Goal: Information Seeking & Learning: Learn about a topic

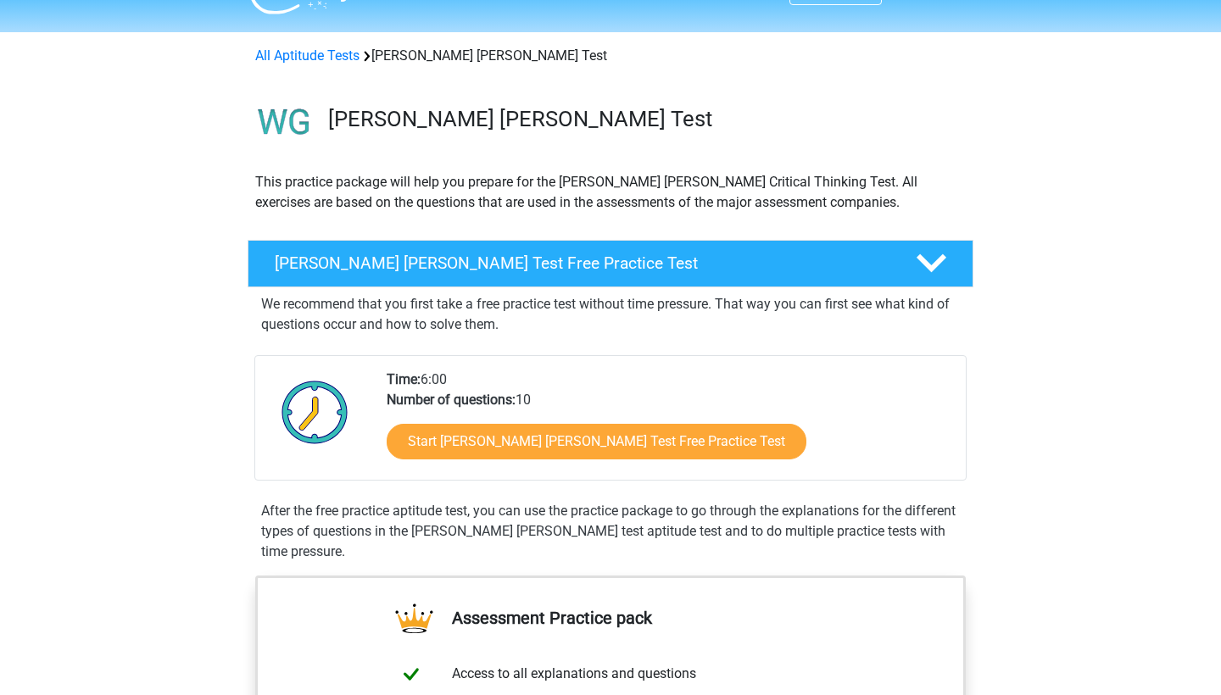
scroll to position [86, 0]
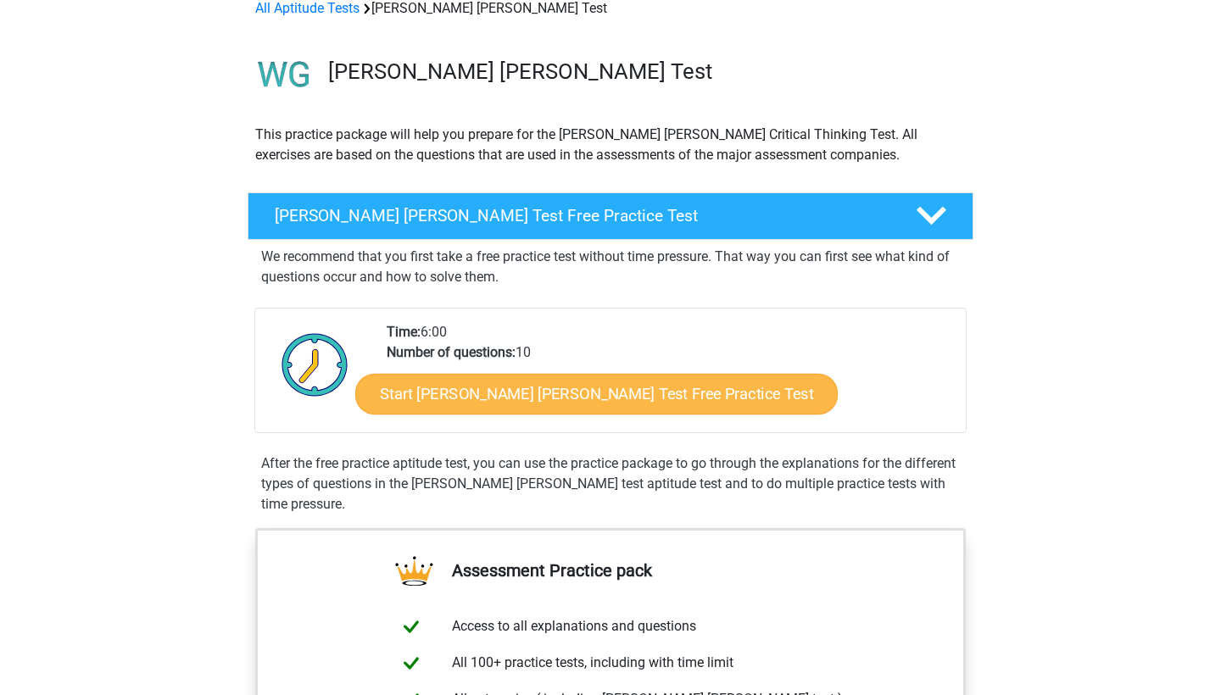
click at [591, 404] on link "Start Watson Glaser Test Free Practice Test" at bounding box center [596, 394] width 482 height 41
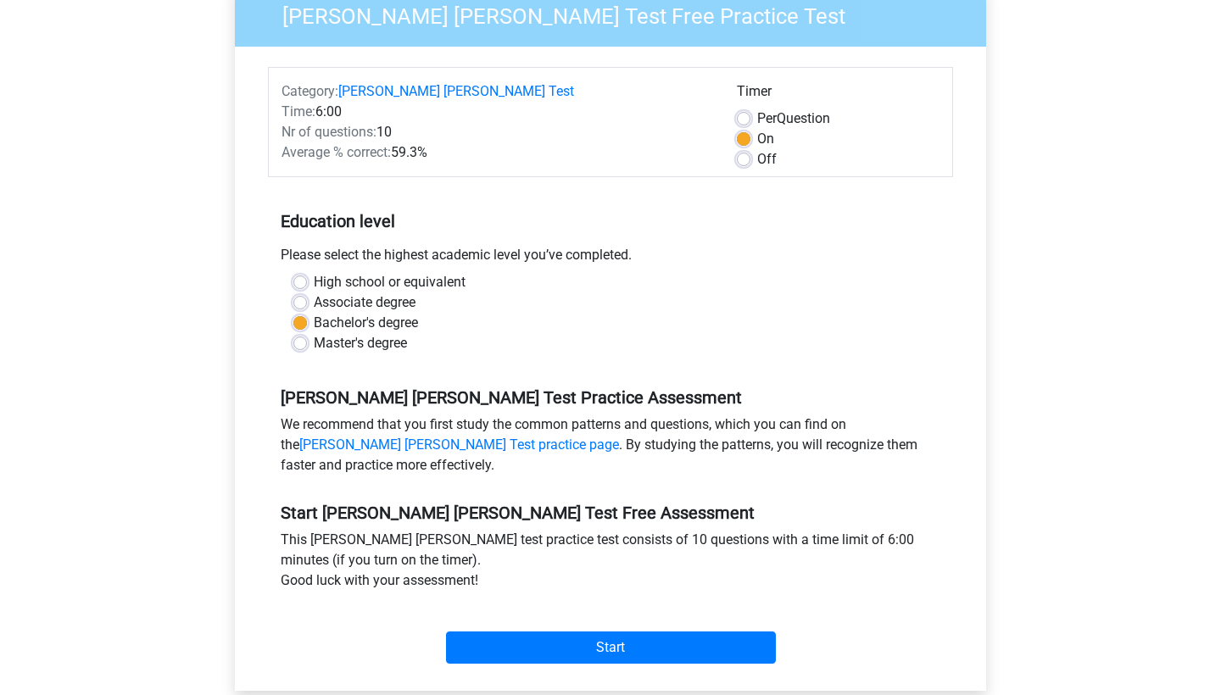
scroll to position [192, 0]
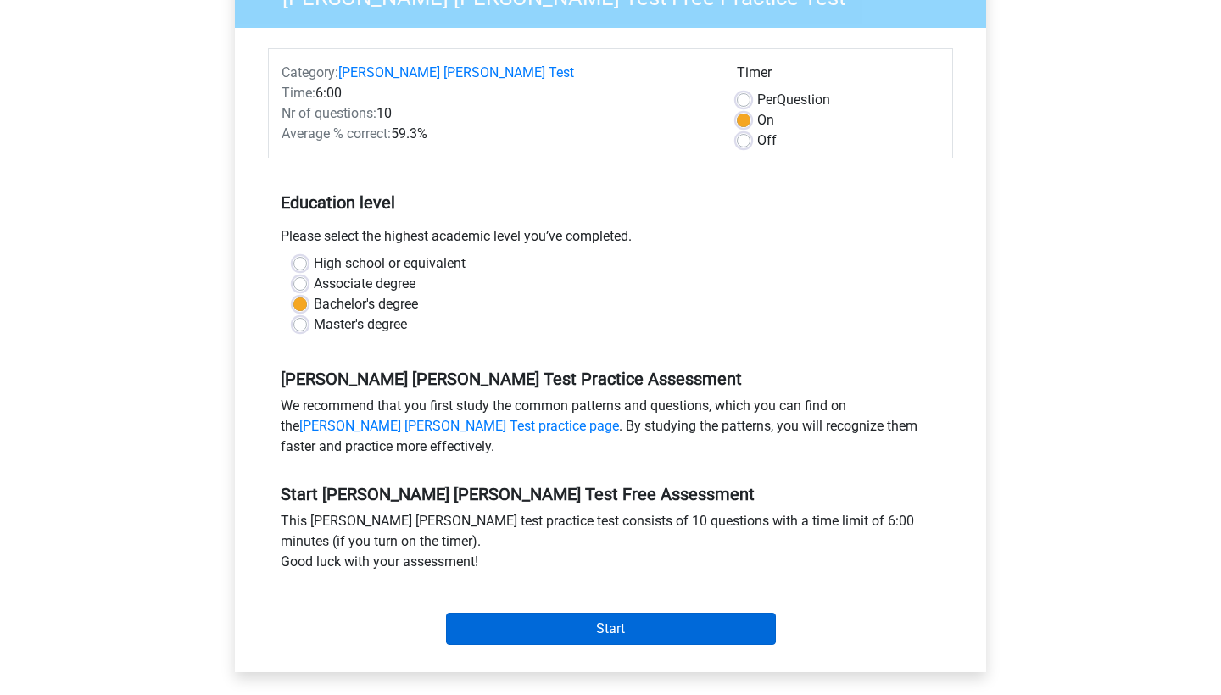
click at [591, 613] on input "Start" at bounding box center [611, 629] width 330 height 32
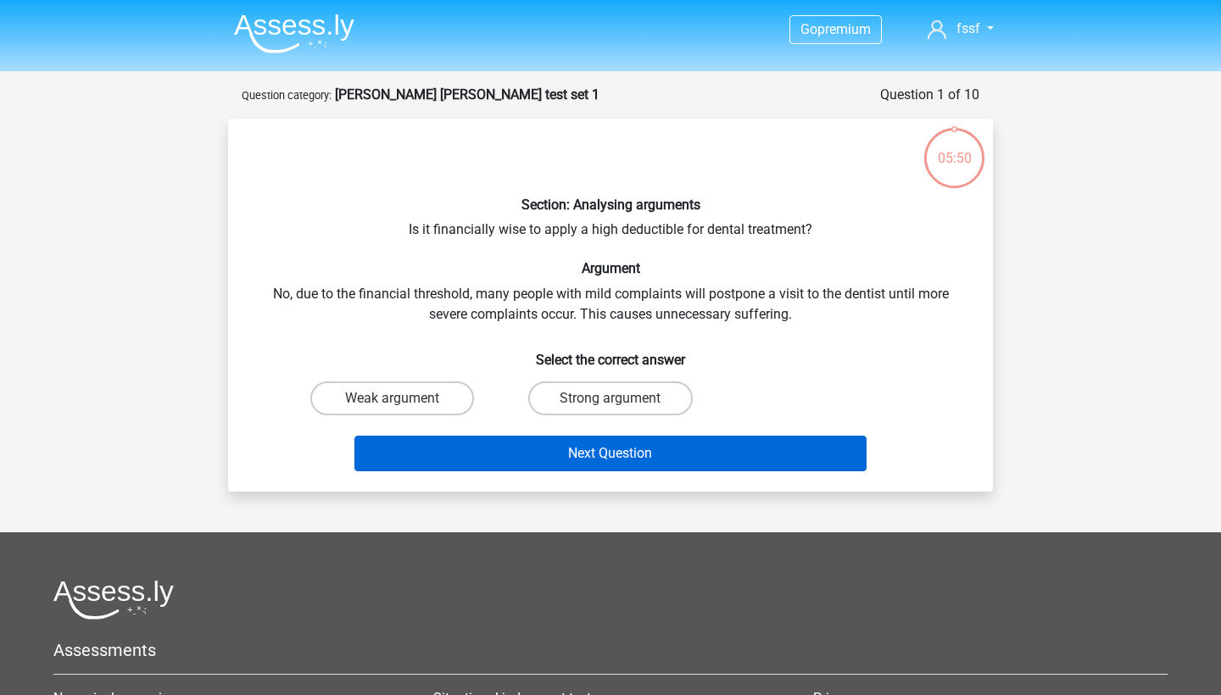
click at [594, 460] on button "Next Question" at bounding box center [610, 454] width 513 height 36
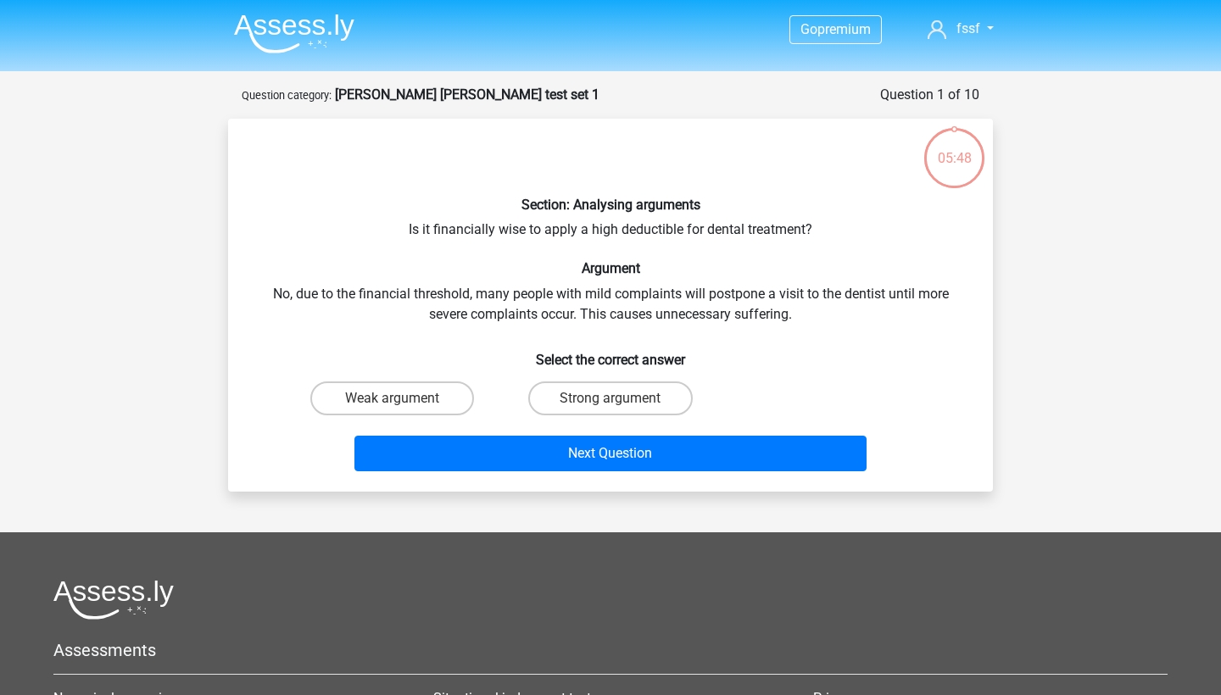
click at [764, 287] on div "Section: Analysing arguments Is it financially wise to apply a high deductible …" at bounding box center [610, 305] width 751 height 346
click at [727, 288] on div "Section: Analysing arguments Is it financially wise to apply a high deductible …" at bounding box center [610, 305] width 751 height 346
click at [420, 331] on div "Section: Analysing arguments Is it financially wise to apply a high deductible …" at bounding box center [610, 305] width 751 height 346
click at [599, 399] on label "Strong argument" at bounding box center [610, 399] width 164 height 34
click at [610, 399] on input "Strong argument" at bounding box center [615, 403] width 11 height 11
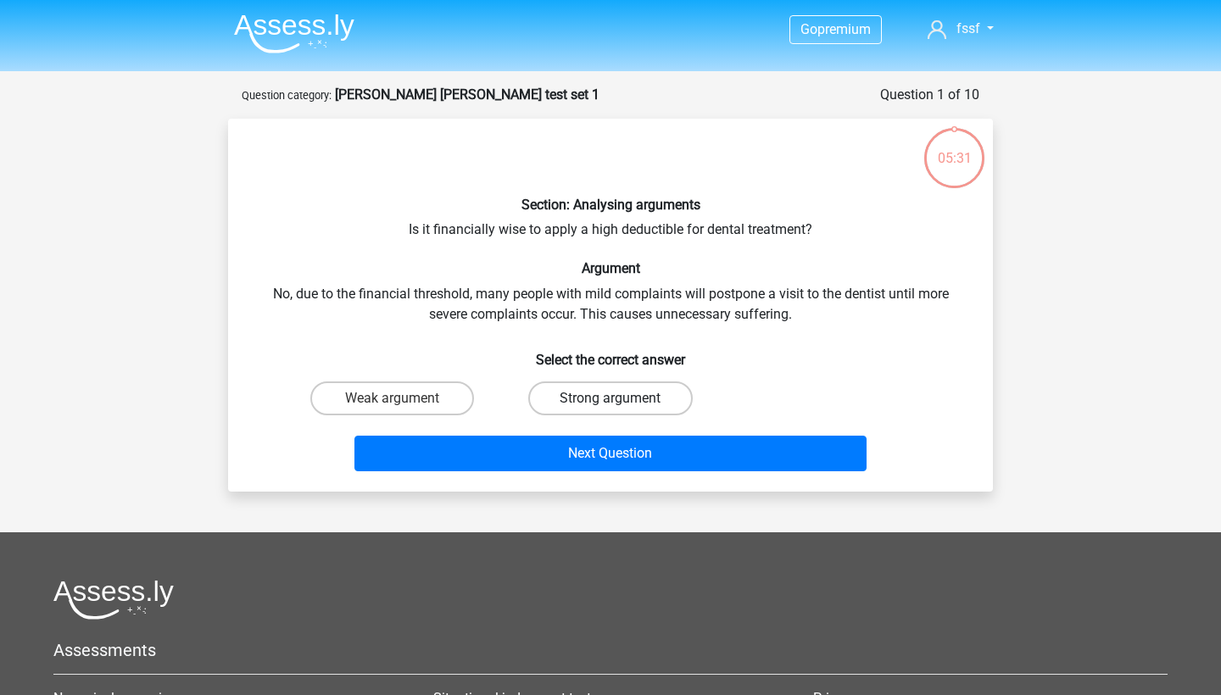
radio input "true"
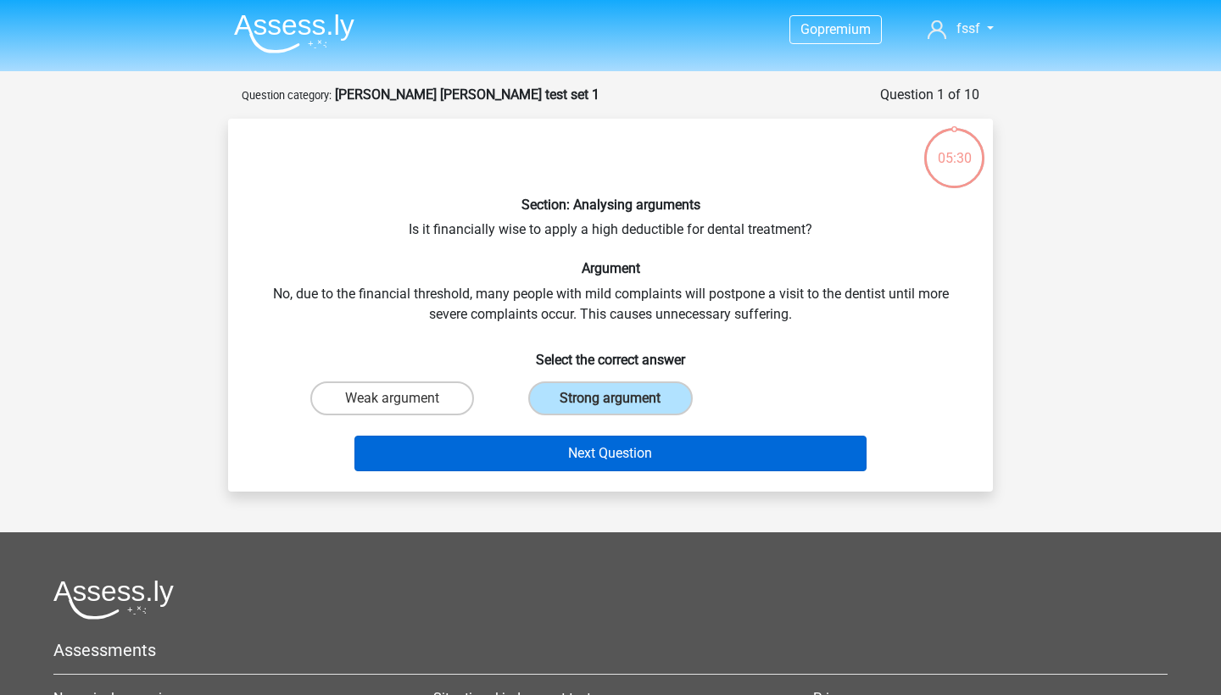
click at [594, 454] on button "Next Question" at bounding box center [610, 454] width 513 height 36
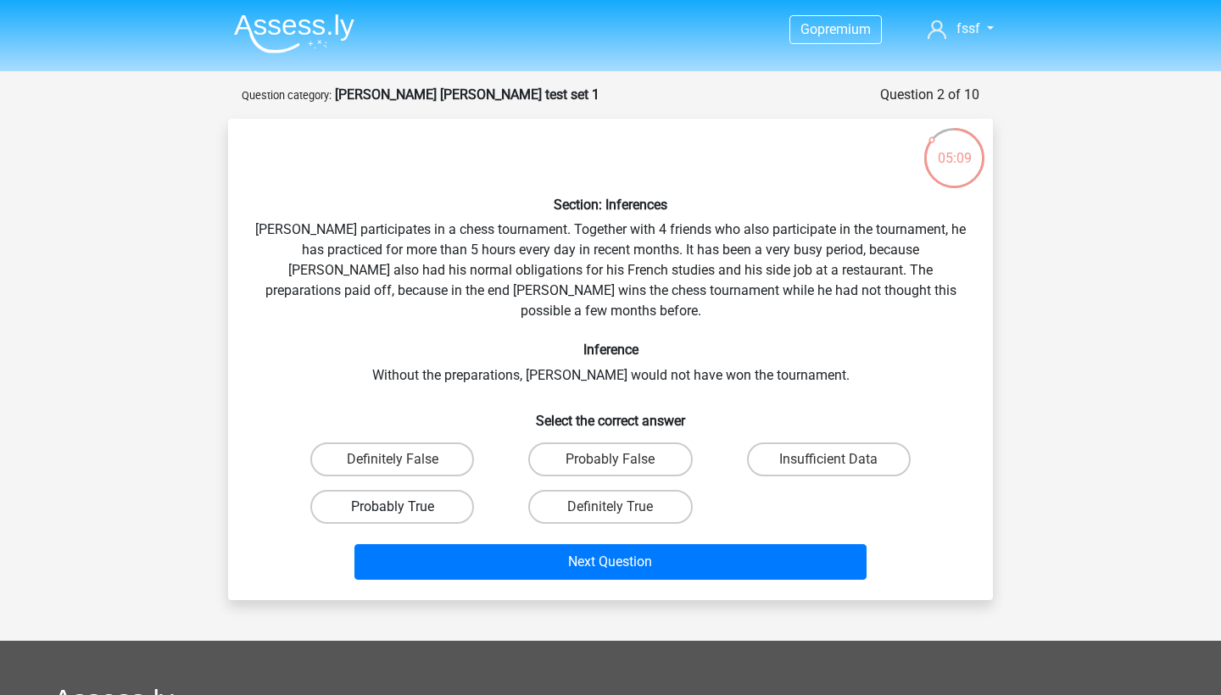
click at [412, 490] on label "Probably True" at bounding box center [392, 507] width 164 height 34
click at [404, 507] on input "Probably True" at bounding box center [398, 512] width 11 height 11
radio input "true"
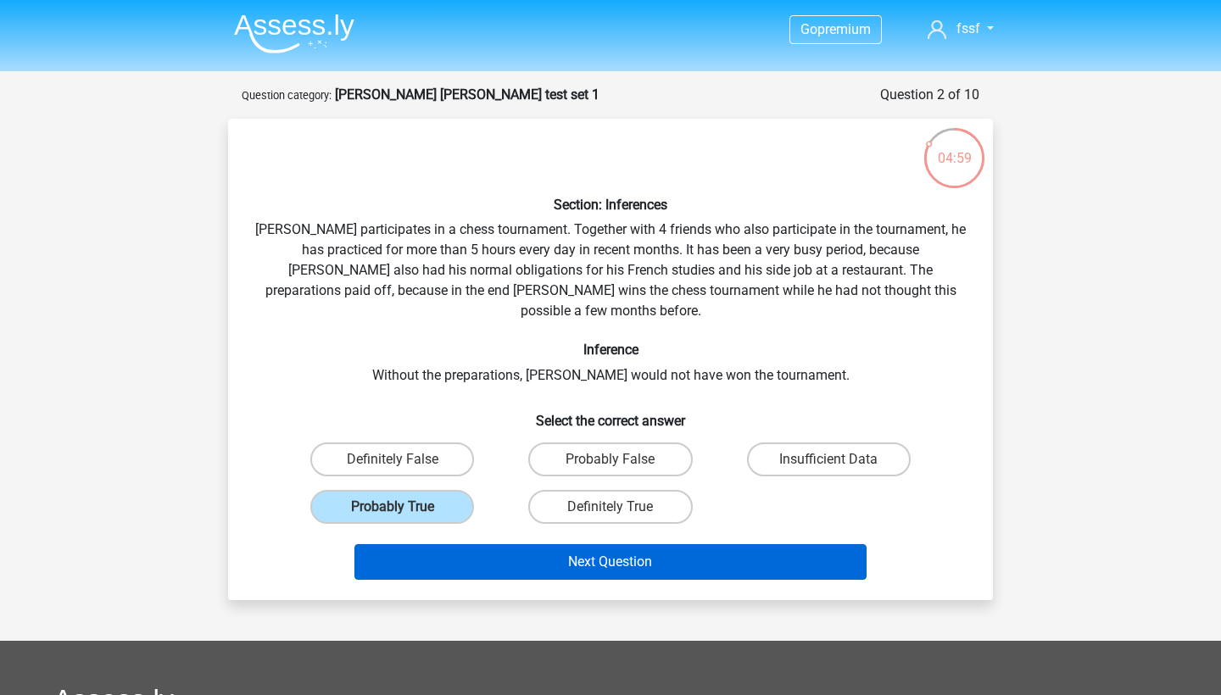
click at [626, 544] on button "Next Question" at bounding box center [610, 562] width 513 height 36
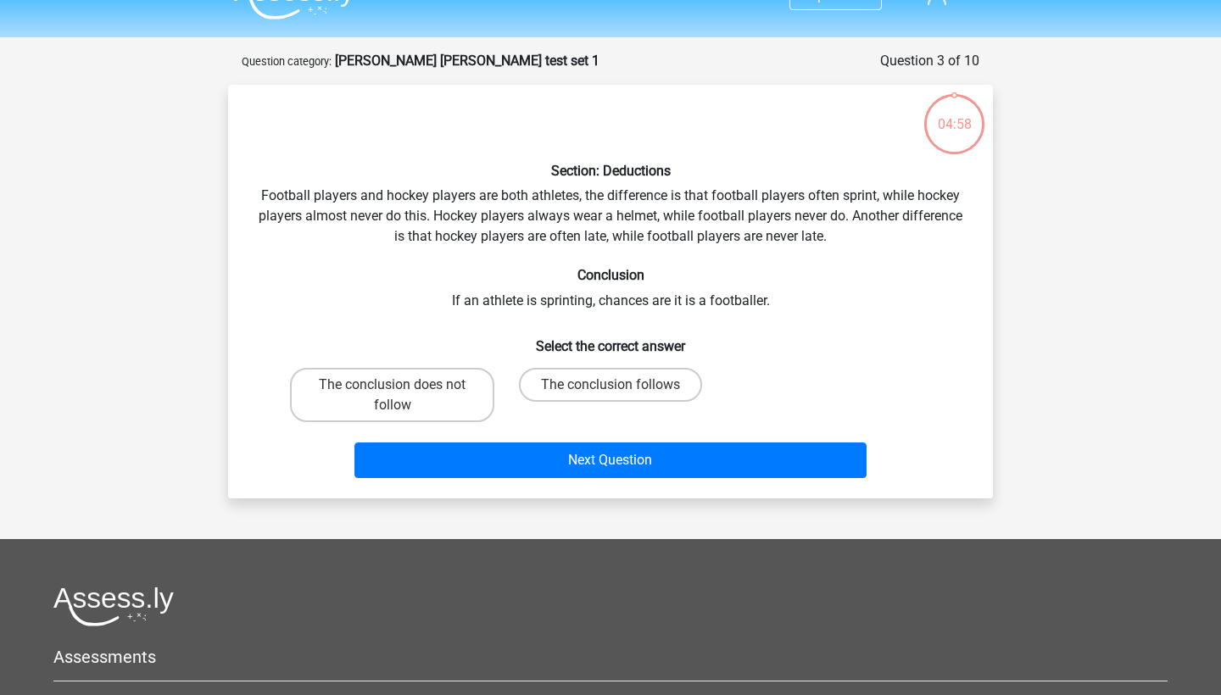
scroll to position [23, 0]
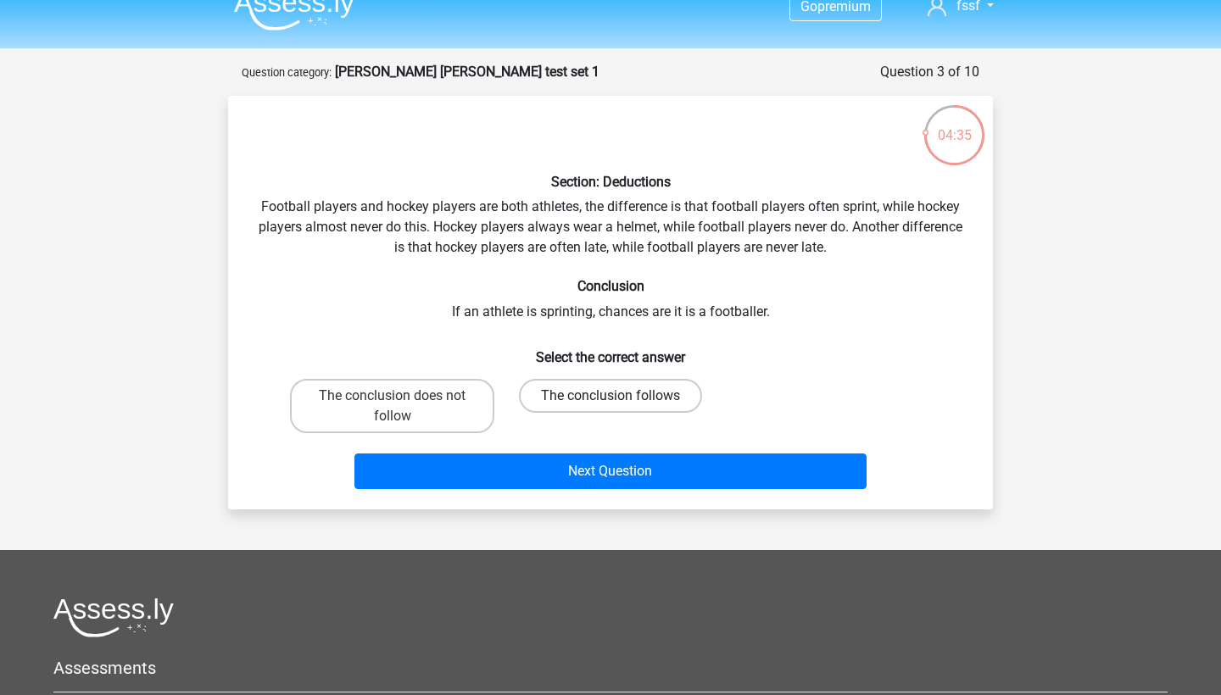
click at [592, 398] on label "The conclusion follows" at bounding box center [610, 396] width 183 height 34
click at [610, 398] on input "The conclusion follows" at bounding box center [615, 401] width 11 height 11
radio input "true"
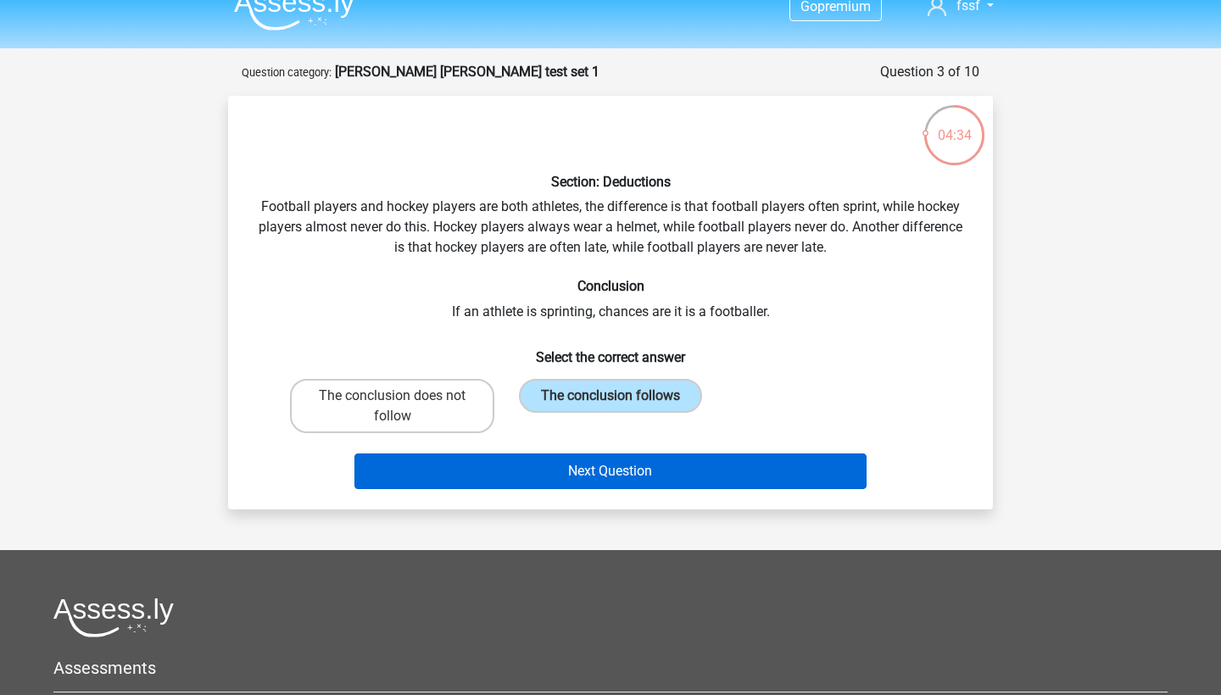
click at [596, 480] on button "Next Question" at bounding box center [610, 472] width 513 height 36
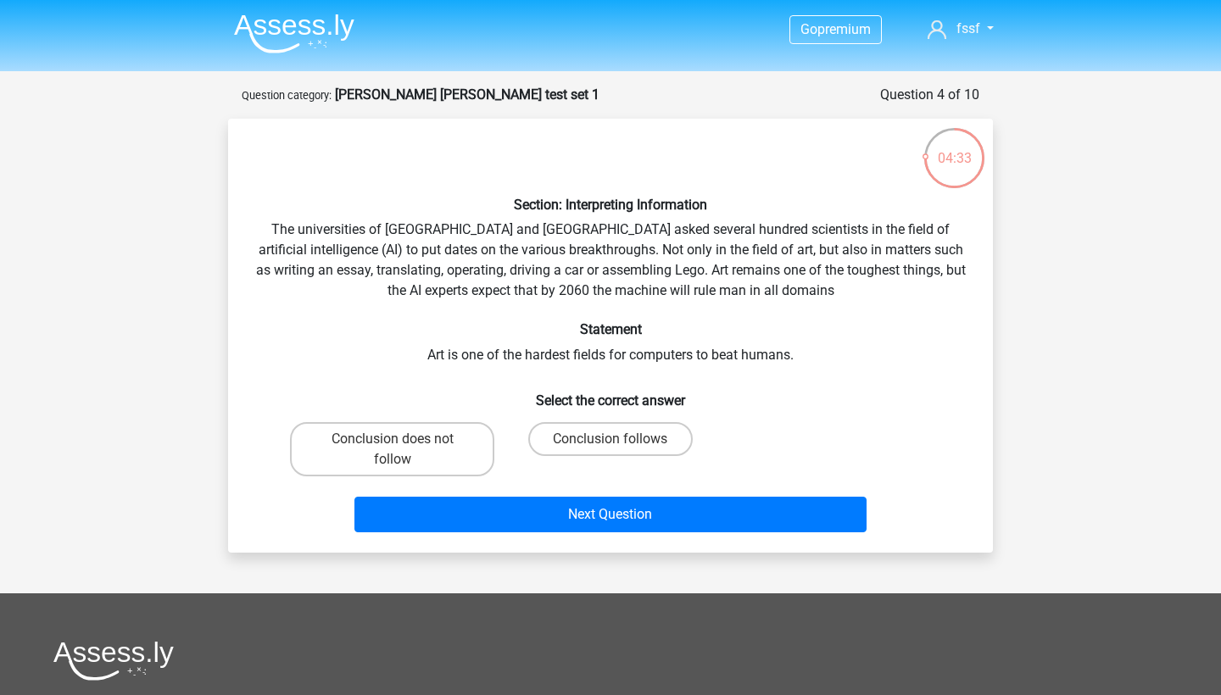
scroll to position [0, 0]
click at [585, 435] on label "Conclusion follows" at bounding box center [610, 439] width 164 height 34
click at [610, 439] on input "Conclusion follows" at bounding box center [615, 444] width 11 height 11
radio input "true"
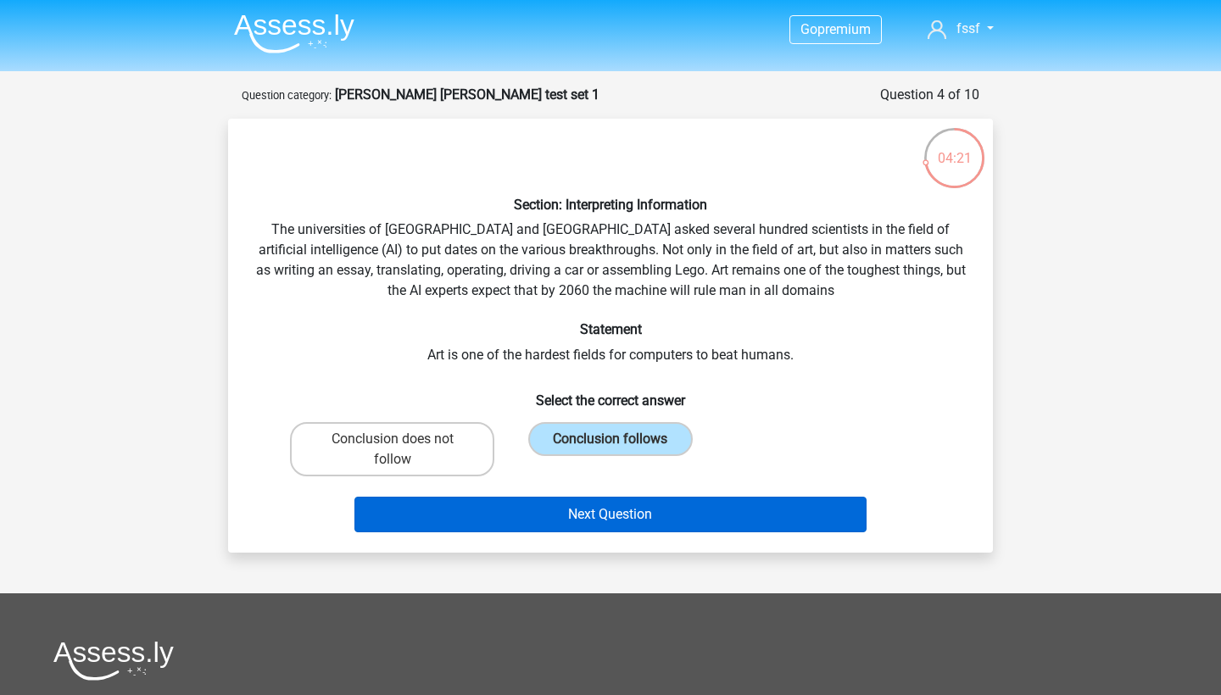
click at [561, 502] on button "Next Question" at bounding box center [610, 515] width 513 height 36
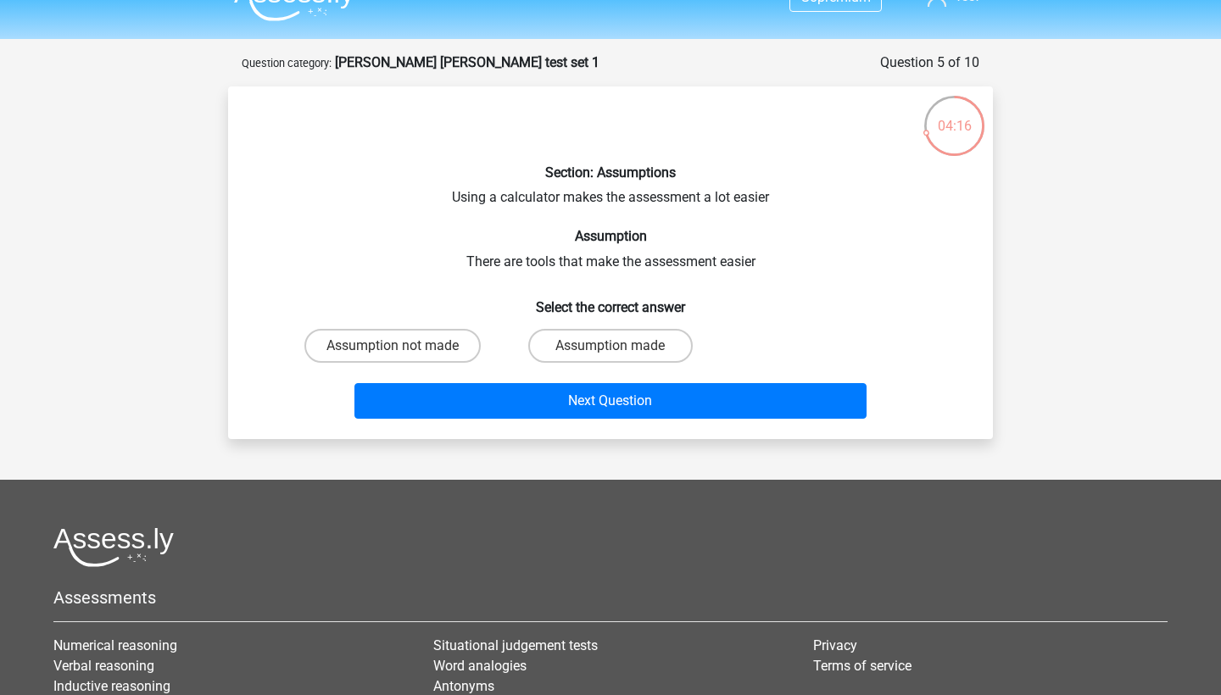
scroll to position [30, 0]
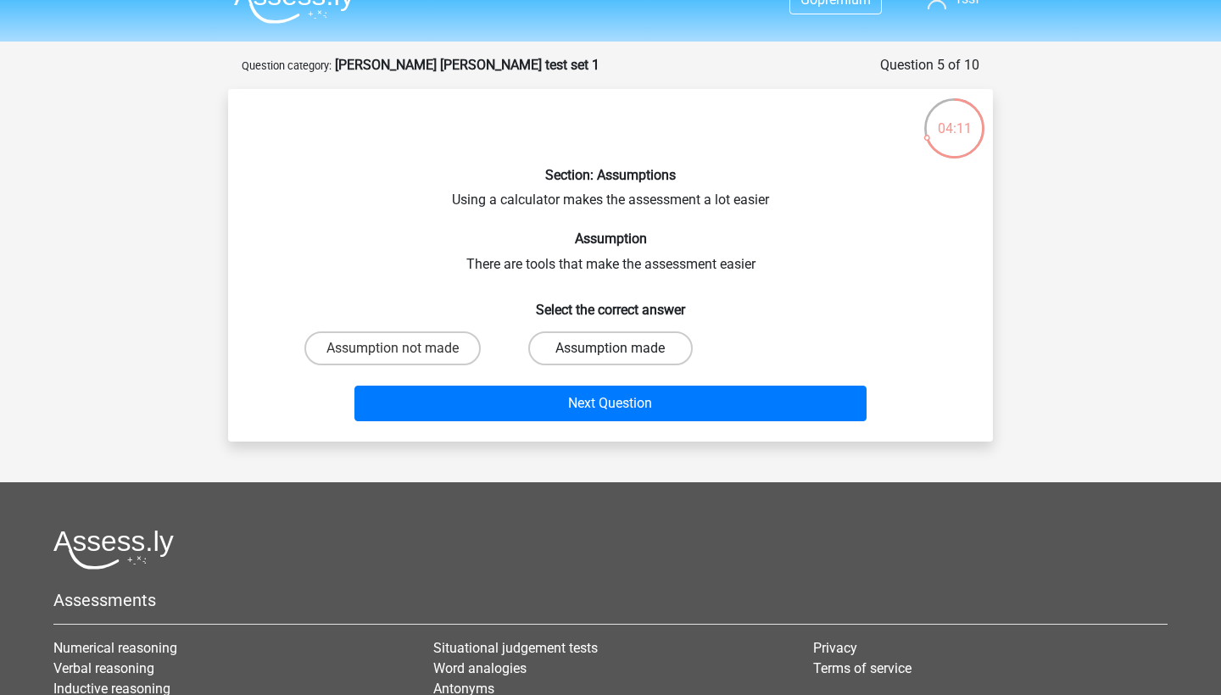
click at [621, 346] on label "Assumption made" at bounding box center [610, 348] width 164 height 34
click at [621, 348] on input "Assumption made" at bounding box center [615, 353] width 11 height 11
radio input "true"
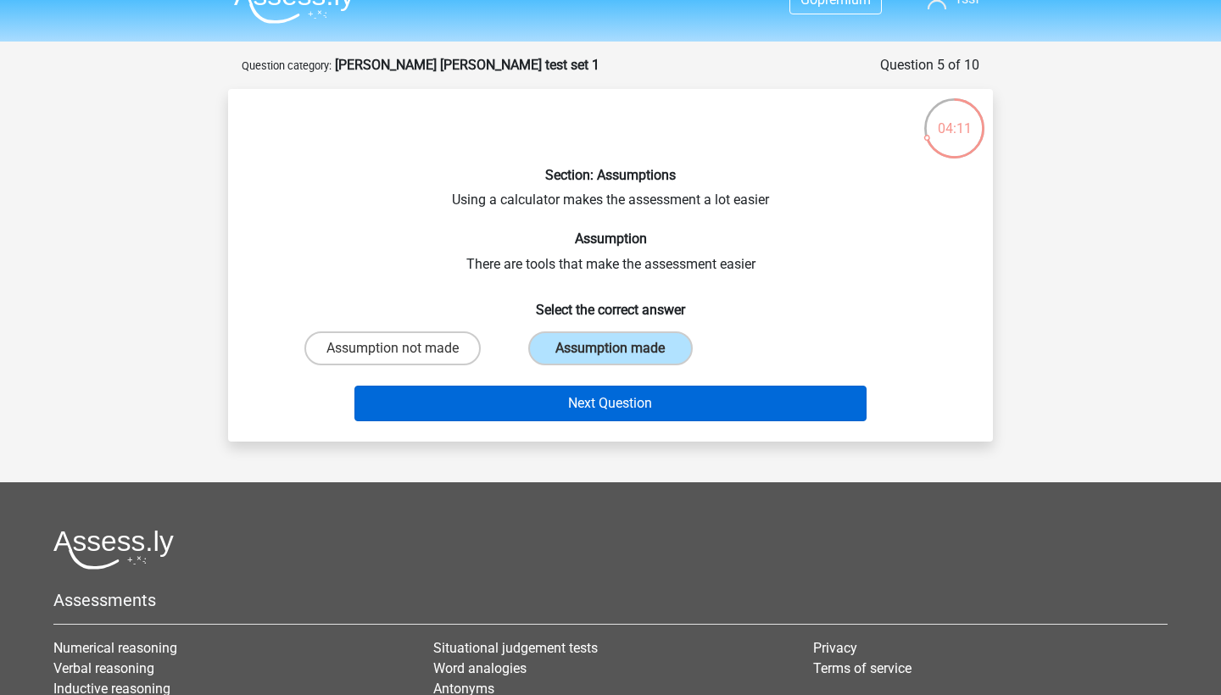
click at [597, 403] on button "Next Question" at bounding box center [610, 404] width 513 height 36
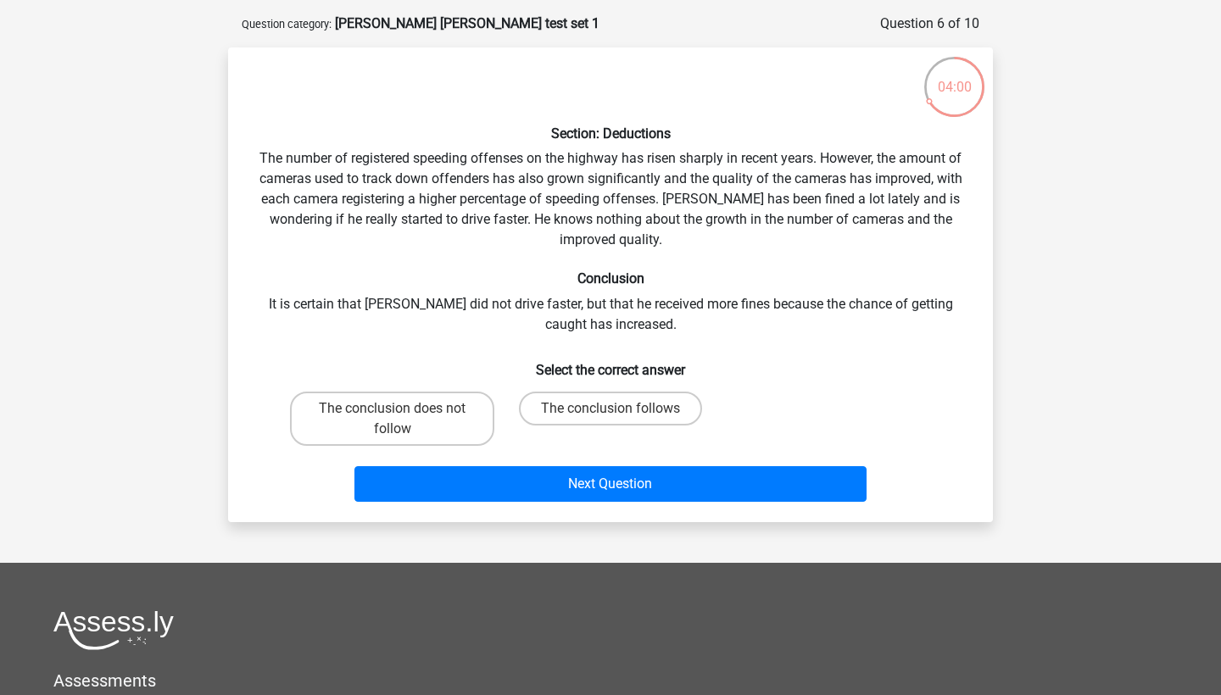
scroll to position [80, 0]
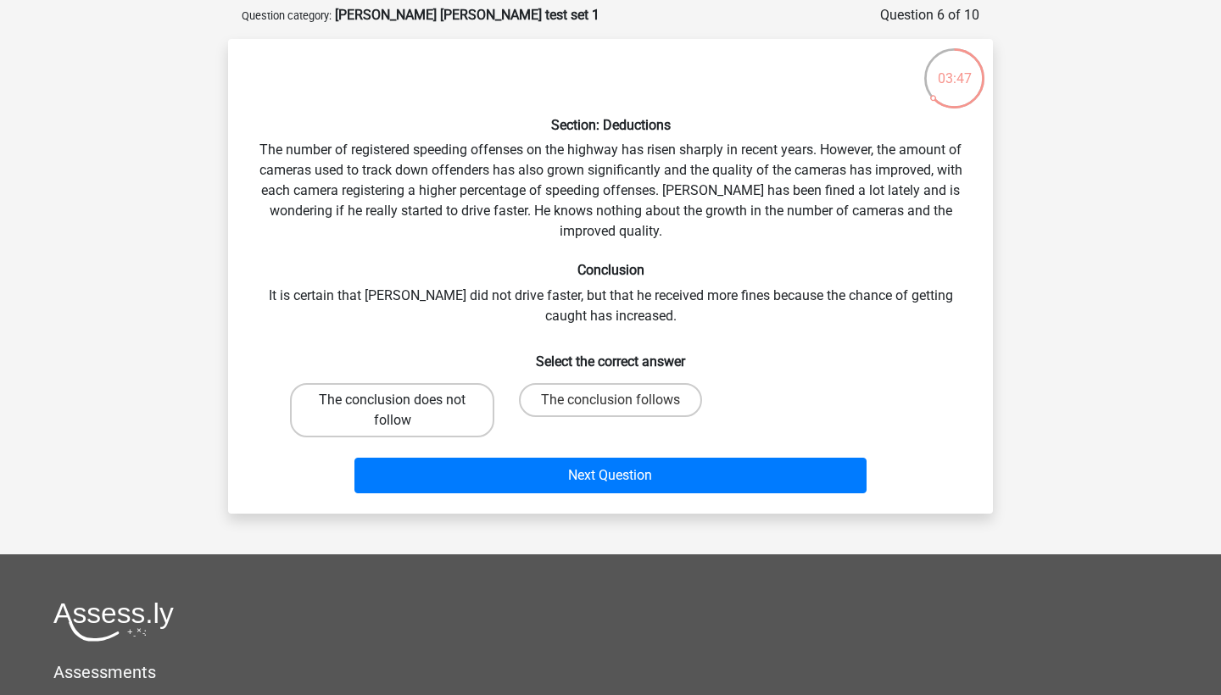
click at [443, 415] on label "The conclusion does not follow" at bounding box center [392, 410] width 204 height 54
click at [404, 411] on input "The conclusion does not follow" at bounding box center [398, 405] width 11 height 11
radio input "true"
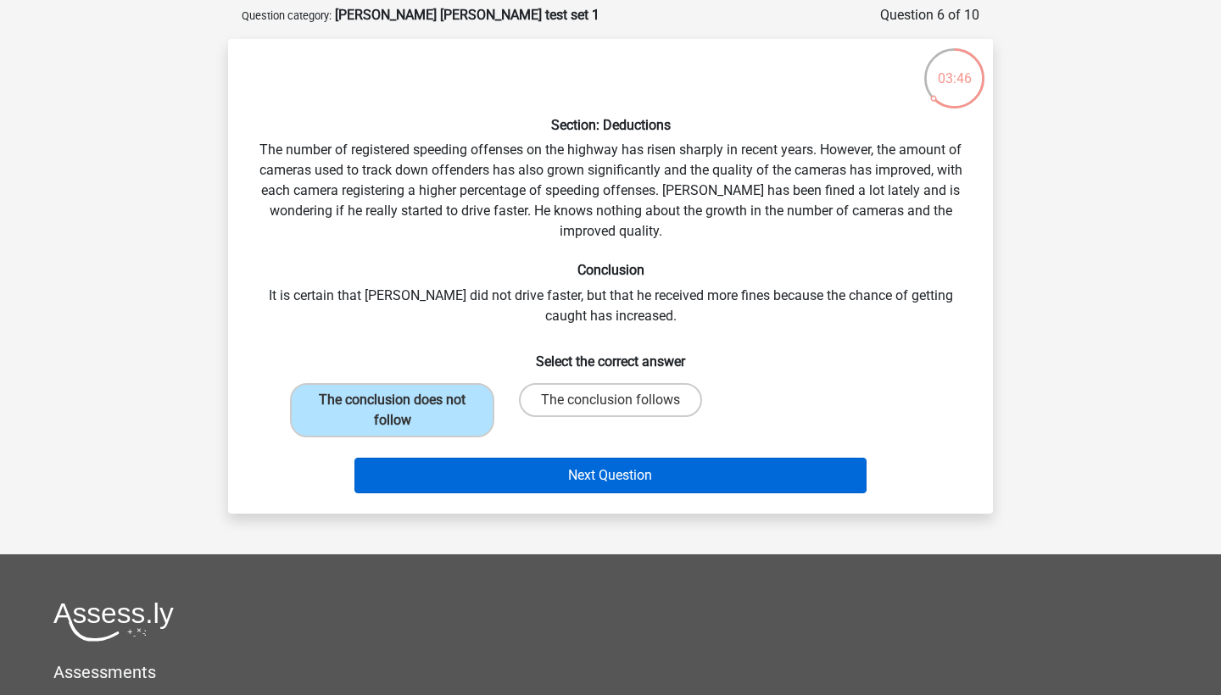
click at [584, 481] on button "Next Question" at bounding box center [610, 476] width 513 height 36
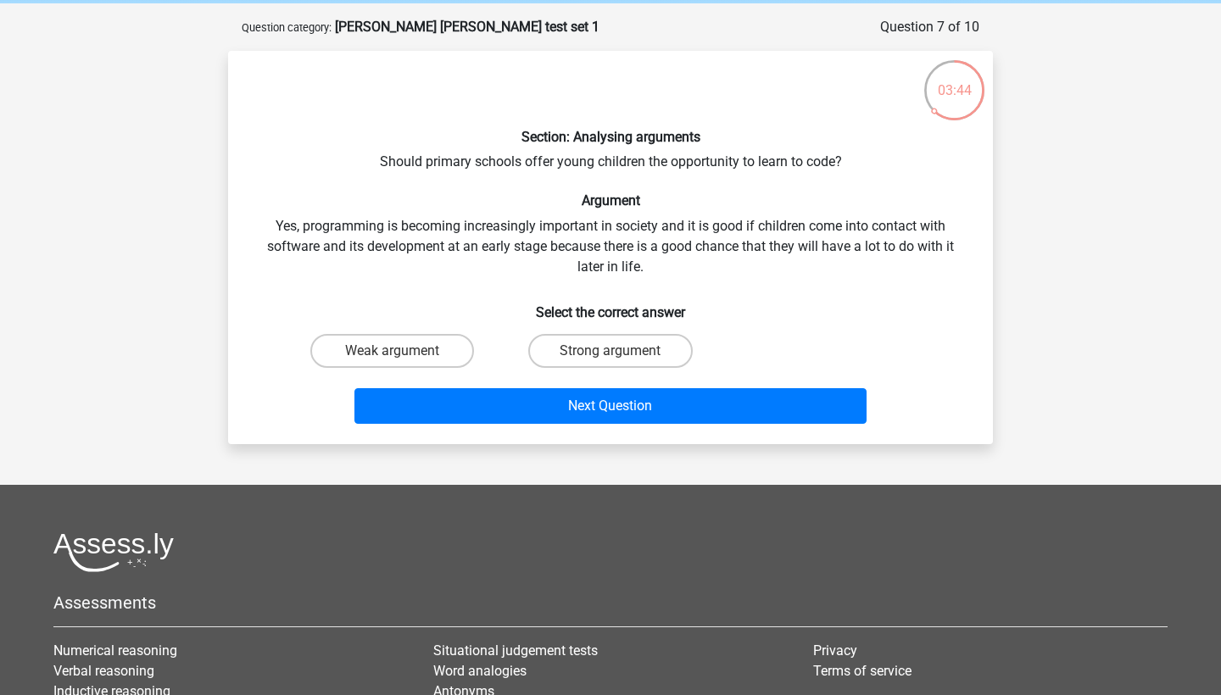
scroll to position [67, 0]
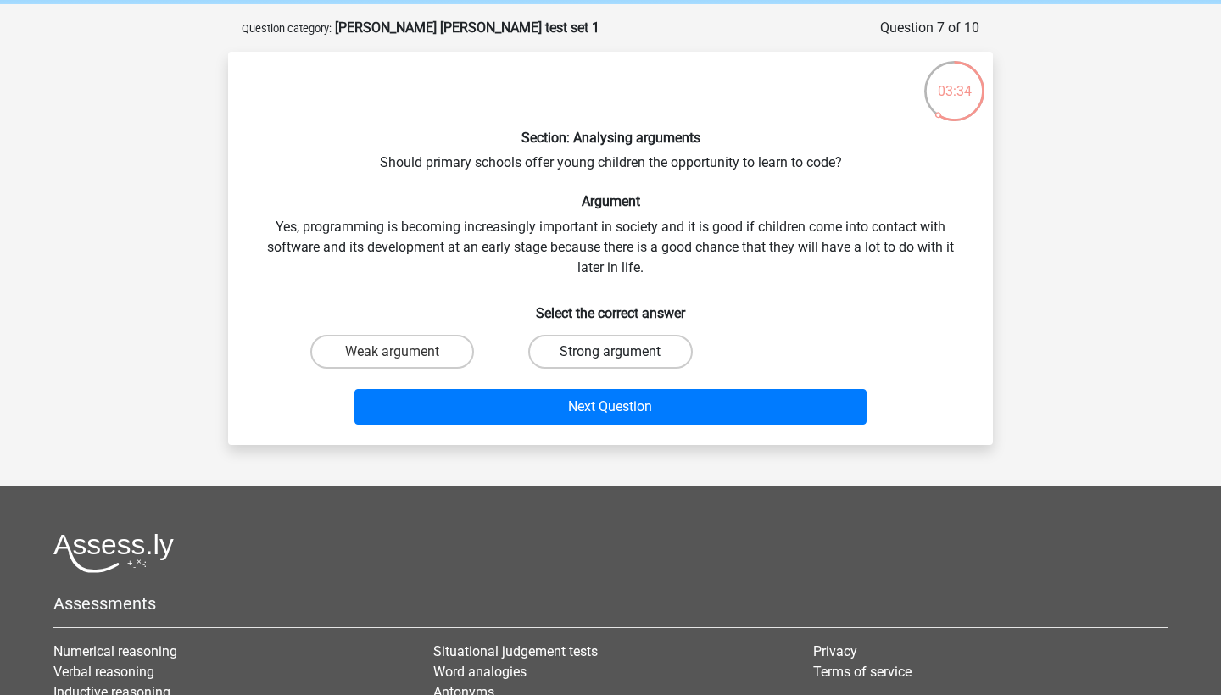
click at [601, 358] on label "Strong argument" at bounding box center [610, 352] width 164 height 34
click at [610, 358] on input "Strong argument" at bounding box center [615, 357] width 11 height 11
radio input "true"
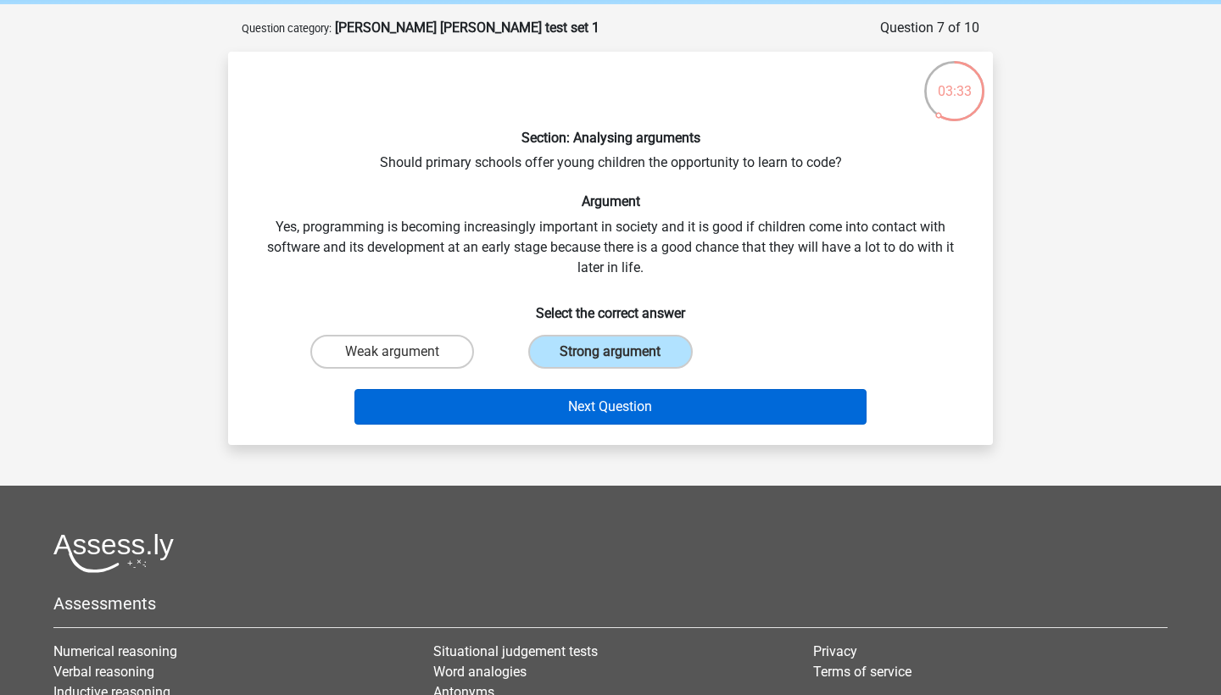
click at [603, 408] on button "Next Question" at bounding box center [610, 407] width 513 height 36
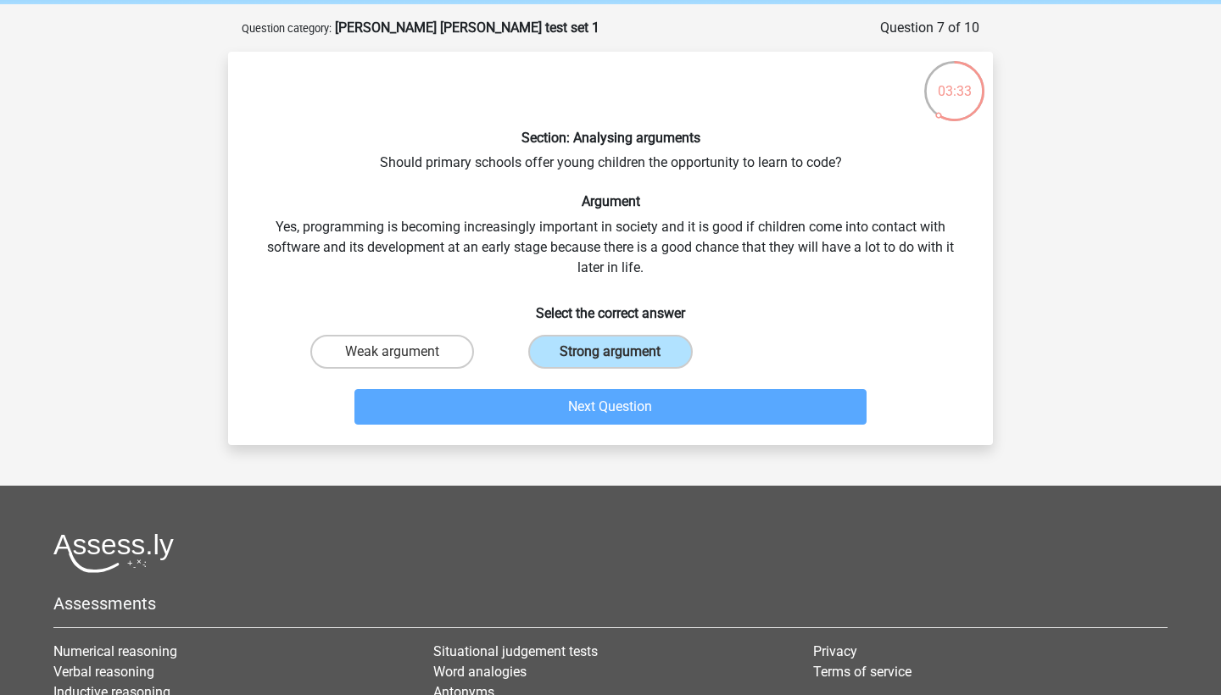
scroll to position [85, 0]
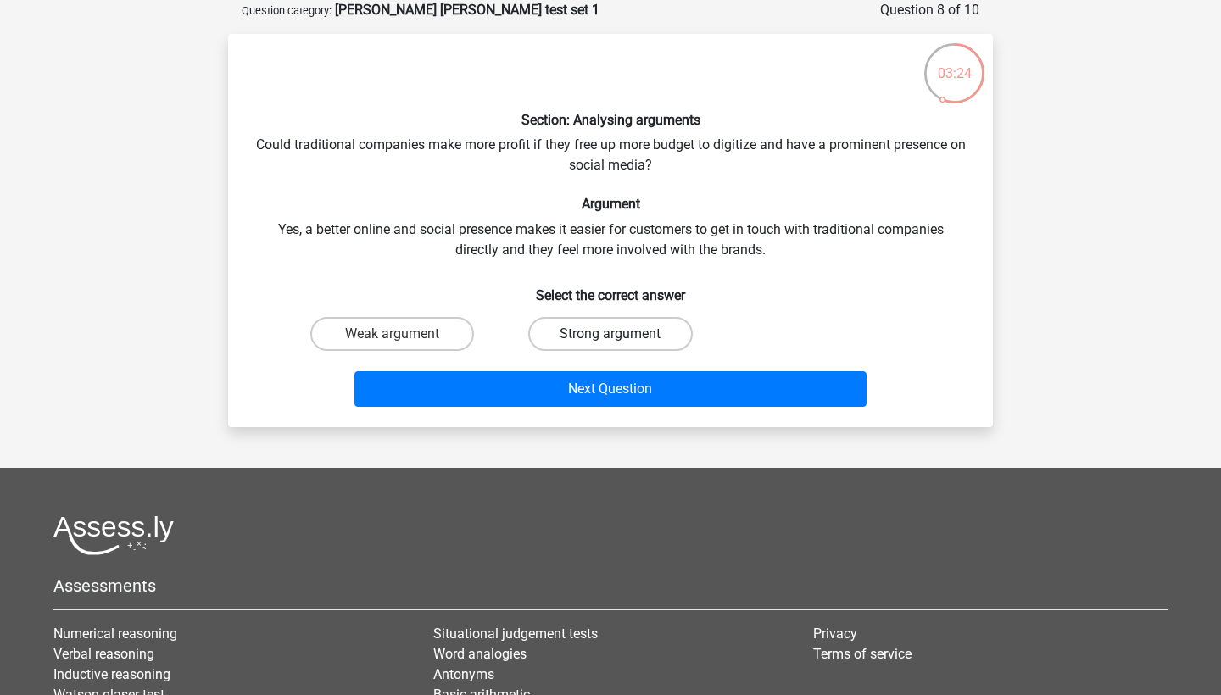
click at [605, 330] on label "Strong argument" at bounding box center [610, 334] width 164 height 34
click at [610, 334] on input "Strong argument" at bounding box center [615, 339] width 11 height 11
radio input "true"
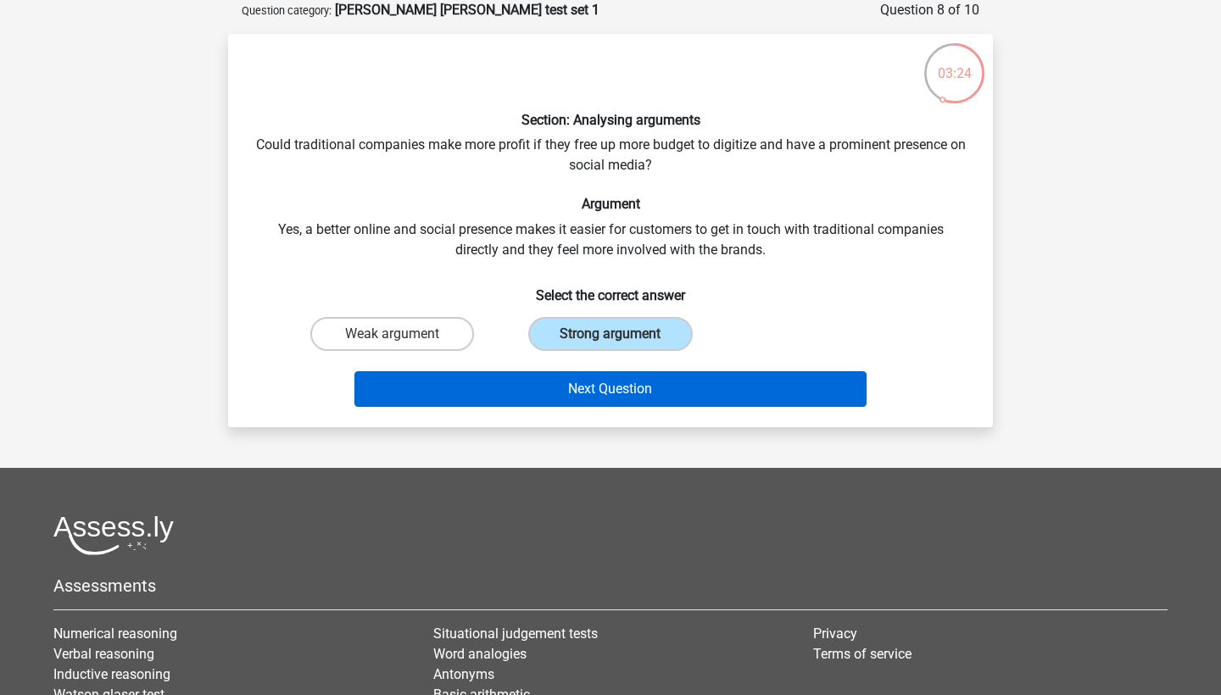
click at [600, 382] on button "Next Question" at bounding box center [610, 389] width 513 height 36
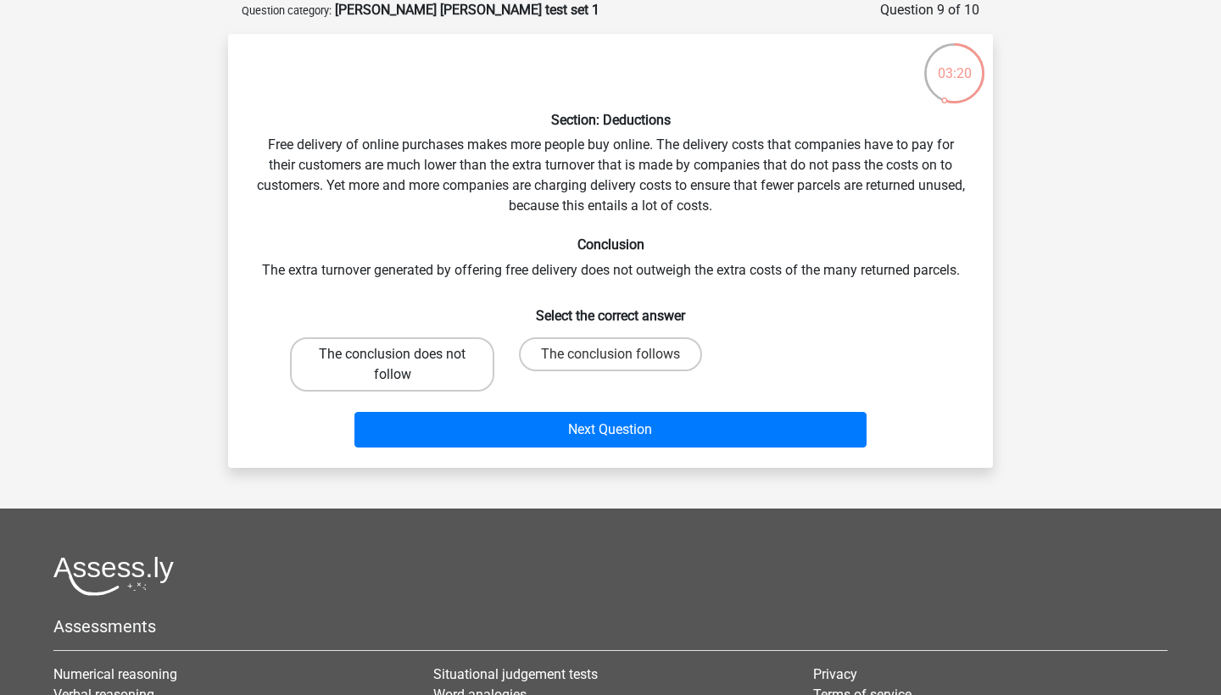
click at [439, 374] on label "The conclusion does not follow" at bounding box center [392, 364] width 204 height 54
click at [404, 365] on input "The conclusion does not follow" at bounding box center [398, 359] width 11 height 11
radio input "true"
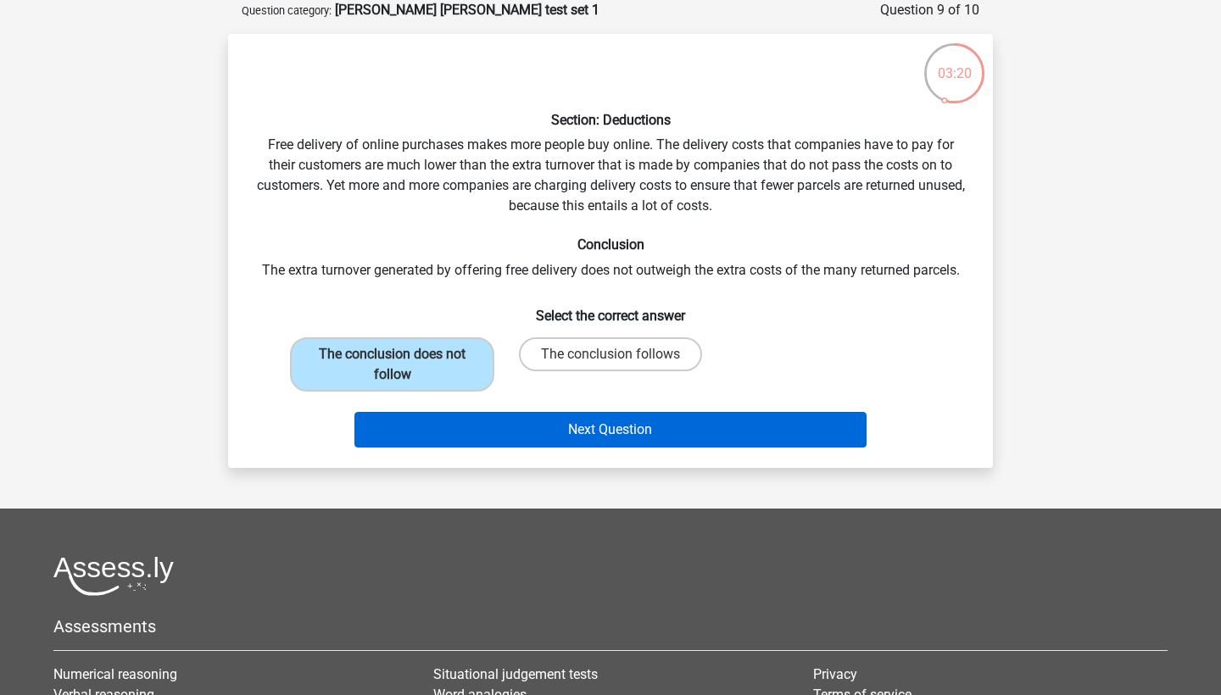
click at [492, 423] on button "Next Question" at bounding box center [610, 430] width 513 height 36
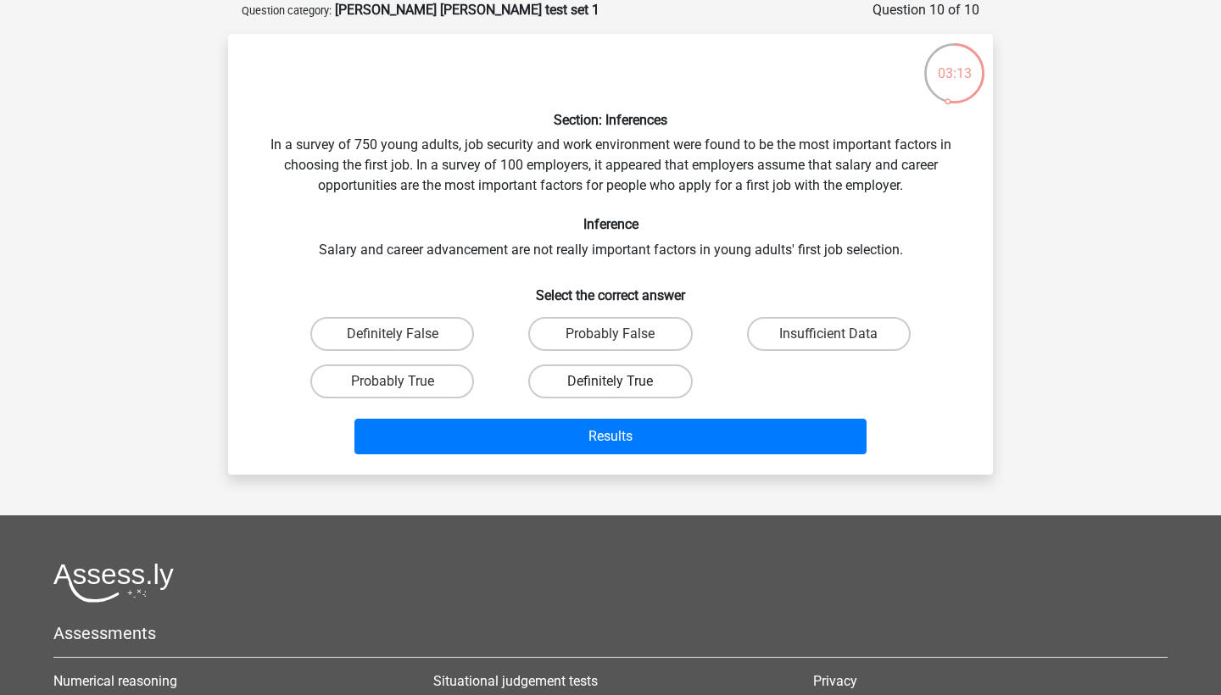
click at [608, 376] on label "Definitely True" at bounding box center [610, 382] width 164 height 34
click at [610, 382] on input "Definitely True" at bounding box center [615, 387] width 11 height 11
radio input "true"
click at [432, 333] on label "Definitely False" at bounding box center [392, 334] width 164 height 34
click at [404, 334] on input "Definitely False" at bounding box center [398, 339] width 11 height 11
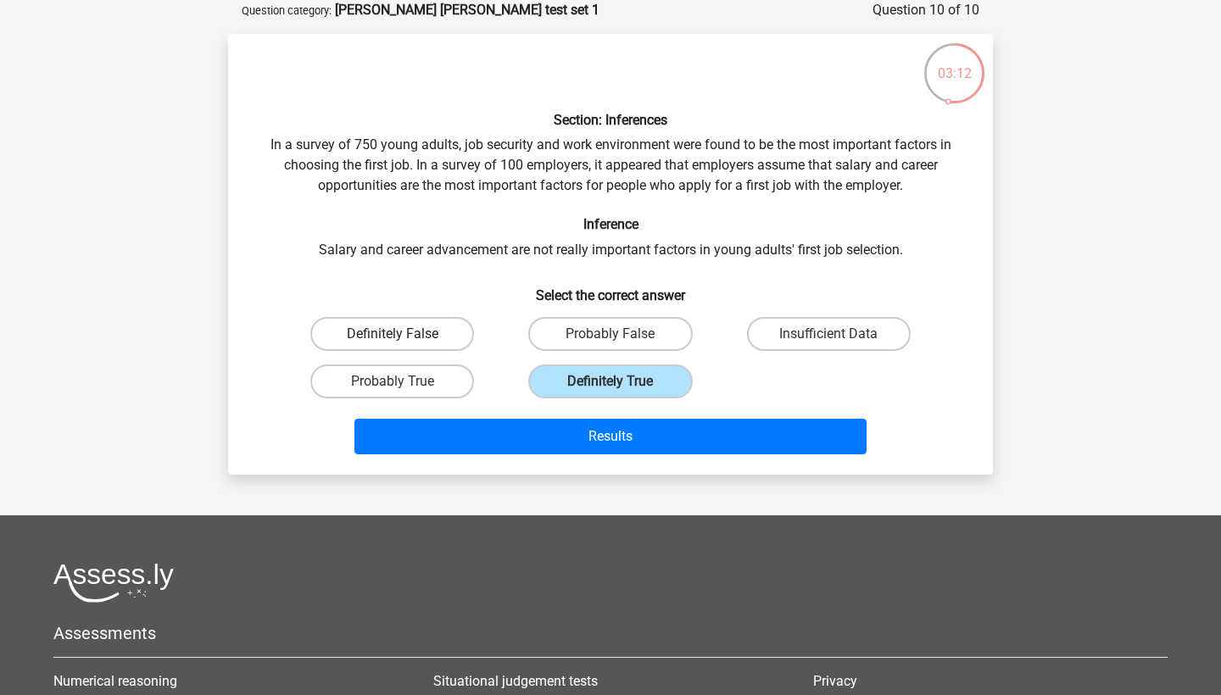
radio input "true"
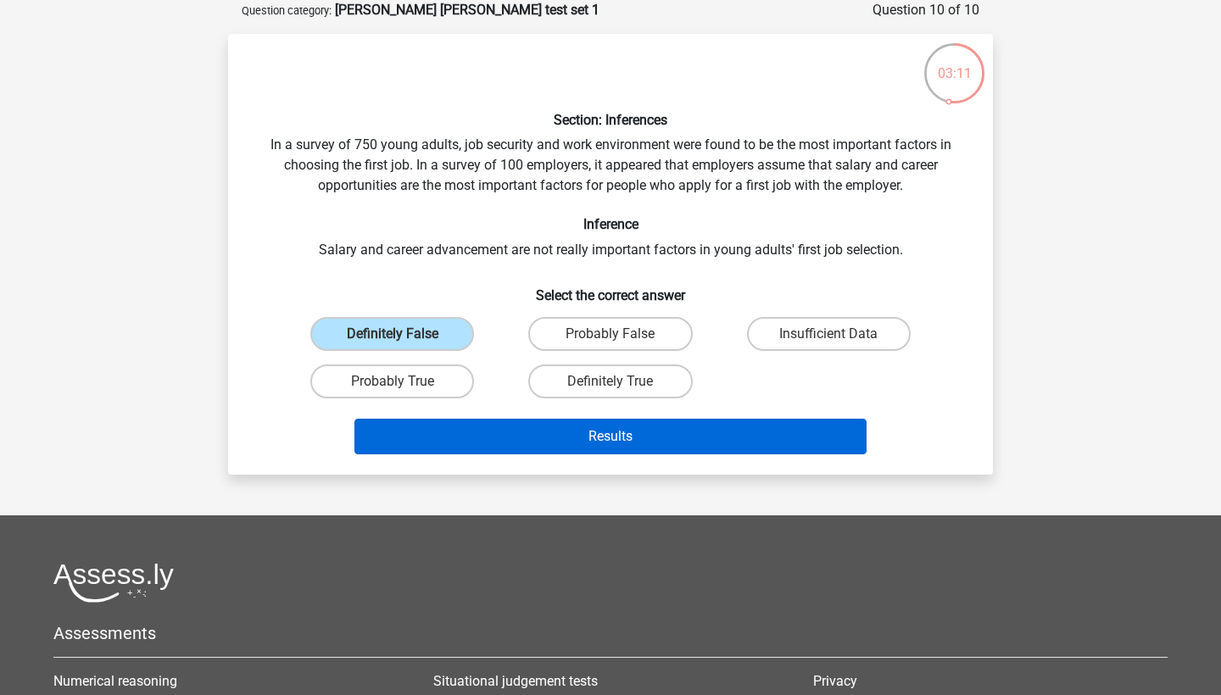
click at [576, 443] on button "Results" at bounding box center [610, 437] width 513 height 36
